Goal: Navigation & Orientation: Find specific page/section

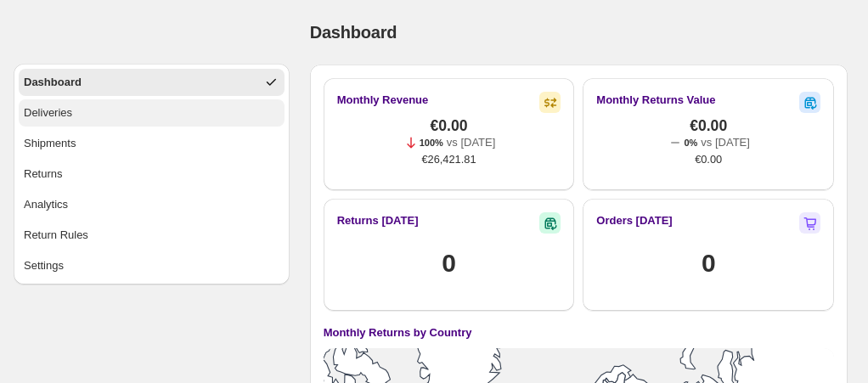
click at [116, 111] on button "Deliveries" at bounding box center [152, 112] width 266 height 27
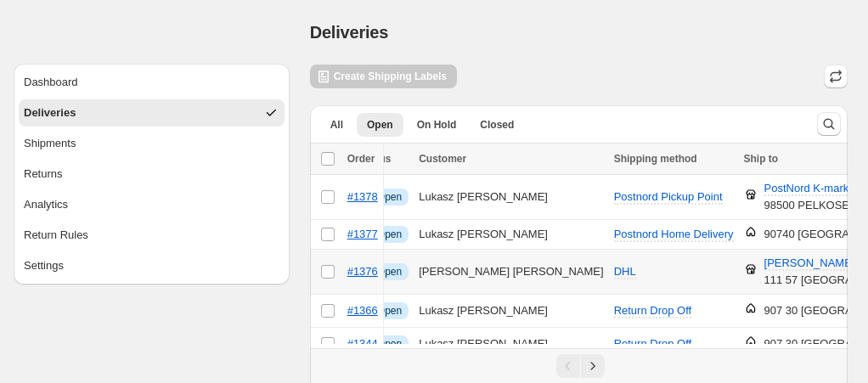
scroll to position [0, 30]
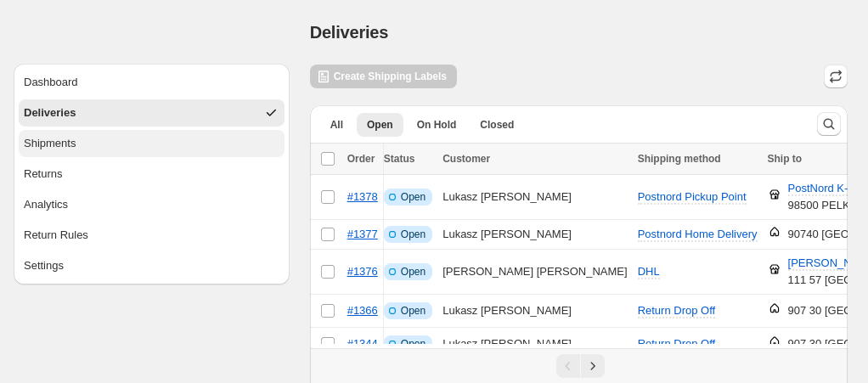
click at [76, 141] on button "Shipments" at bounding box center [152, 143] width 266 height 27
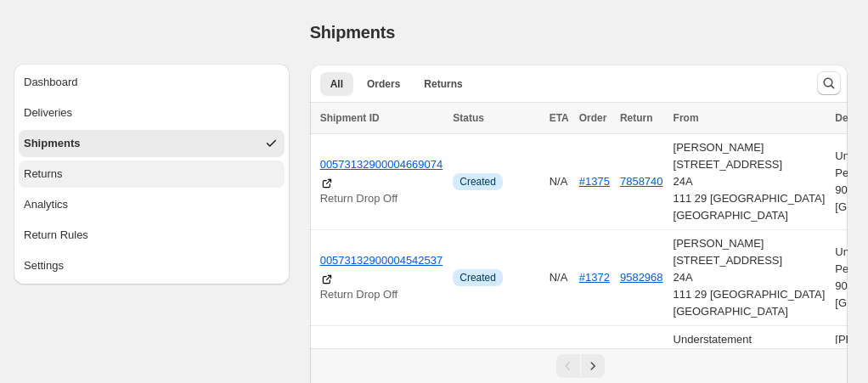
click at [119, 173] on button "Returns" at bounding box center [152, 174] width 266 height 27
